Goal: Transaction & Acquisition: Subscribe to service/newsletter

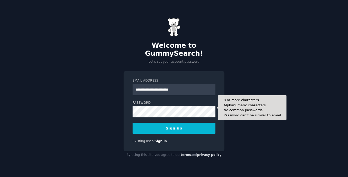
type input "**********"
click at [133, 123] on button "Sign up" at bounding box center [174, 128] width 83 height 11
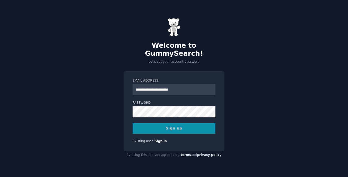
click at [192, 125] on div "Sign up" at bounding box center [174, 128] width 83 height 11
click at [165, 126] on div "Sign up" at bounding box center [174, 128] width 83 height 11
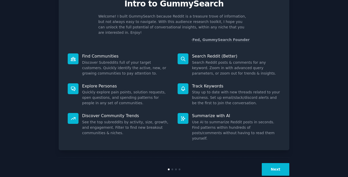
scroll to position [25, 0]
click at [272, 163] on button "Next" at bounding box center [276, 169] width 28 height 13
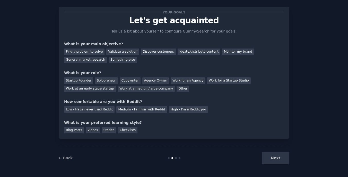
scroll to position [8, 0]
click at [90, 52] on div "Find a problem to solve" at bounding box center [84, 51] width 40 height 6
click at [188, 111] on div "High - I'm a Reddit pro" at bounding box center [188, 109] width 39 height 6
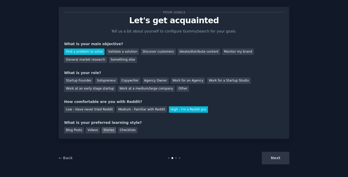
click at [108, 131] on div "Stories" at bounding box center [109, 130] width 14 height 6
click at [188, 81] on div "Work for an Agency" at bounding box center [188, 80] width 35 height 6
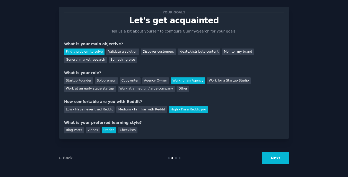
click at [278, 158] on button "Next" at bounding box center [276, 157] width 28 height 13
click at [220, 82] on div "Work for a Startup Studio" at bounding box center [229, 80] width 44 height 6
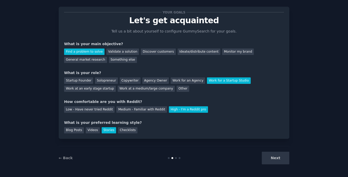
click at [281, 162] on div "Next" at bounding box center [251, 157] width 77 height 13
click at [144, 106] on div "Low - Have never tried Reddit Medium - Familiar with Reddit High - I'm a Reddit…" at bounding box center [174, 108] width 220 height 8
click at [144, 108] on div "Medium - Familiar with Reddit" at bounding box center [141, 109] width 50 height 6
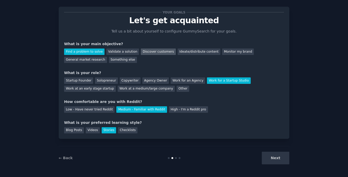
click at [157, 51] on div "Discover customers" at bounding box center [158, 51] width 35 height 6
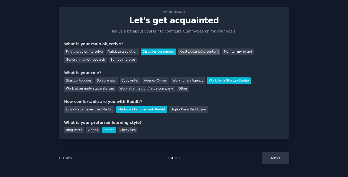
click at [183, 52] on div "Ideate/distribute content" at bounding box center [199, 51] width 43 height 6
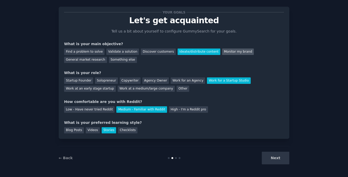
click at [222, 52] on div "Monitor my brand" at bounding box center [238, 51] width 32 height 6
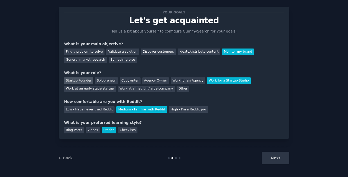
click at [83, 81] on div "Startup Founder" at bounding box center [78, 80] width 29 height 6
click at [273, 159] on div "Next" at bounding box center [251, 157] width 77 height 13
click at [175, 158] on div at bounding box center [176, 158] width 2 height 2
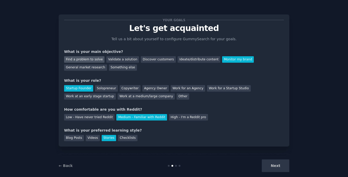
click at [91, 61] on div "Find a problem to solve" at bounding box center [84, 59] width 40 height 6
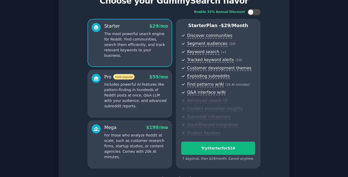
scroll to position [28, 0]
